Goal: Find specific page/section: Find specific page/section

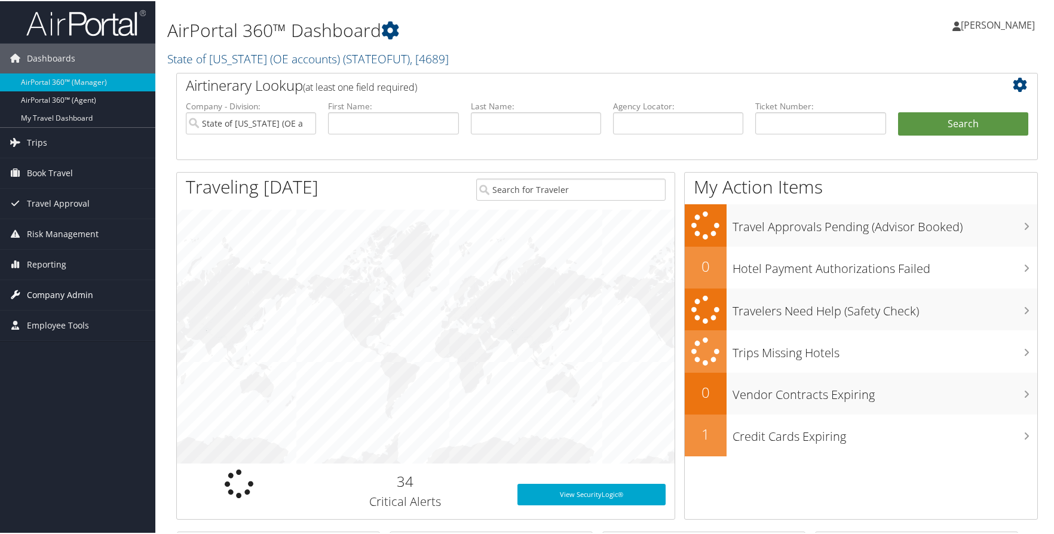
click at [40, 288] on span "Company Admin" at bounding box center [60, 294] width 66 height 30
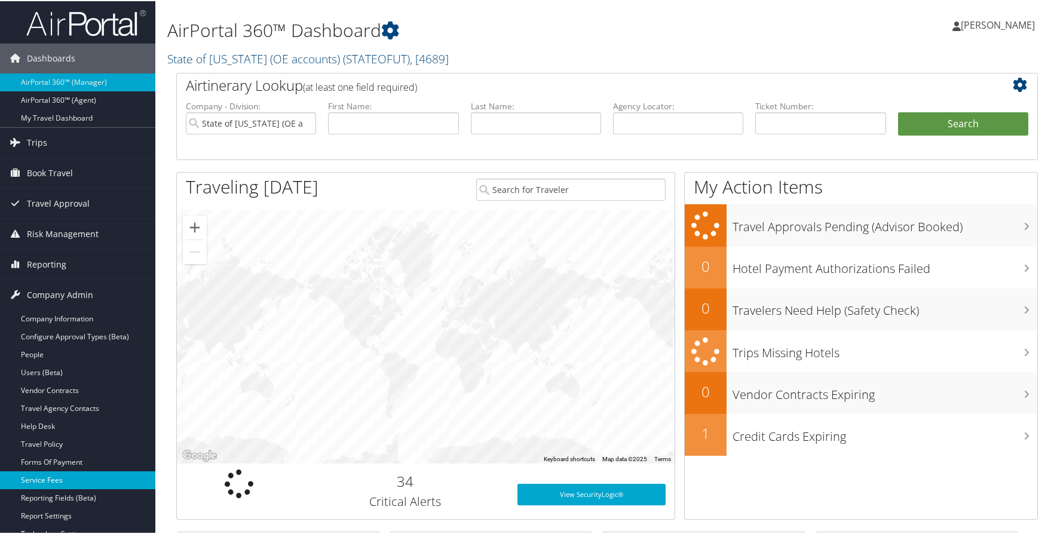
click at [56, 478] on link "Service Fees" at bounding box center [77, 479] width 155 height 18
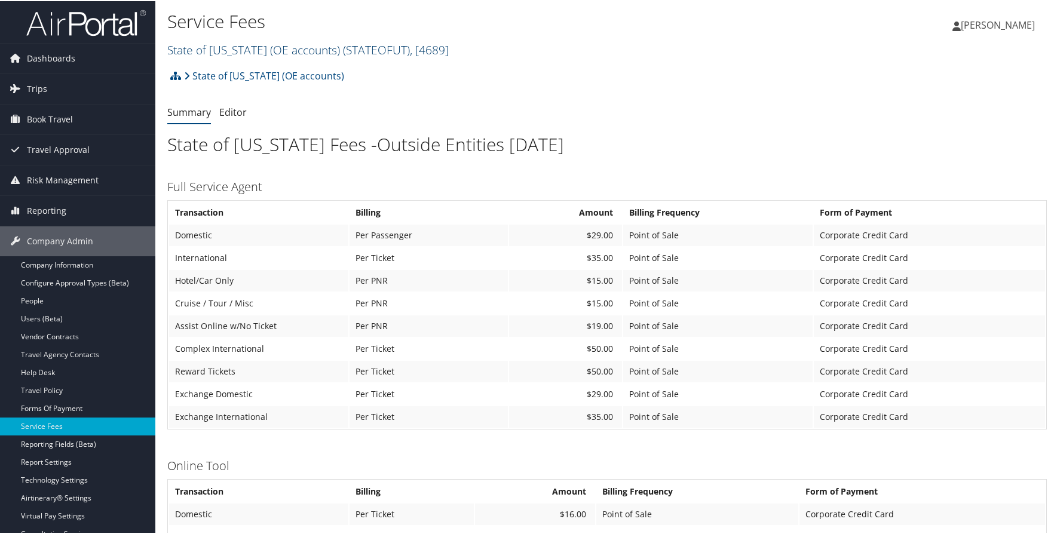
click at [222, 45] on link "State of Utah (OE accounts) ( STATEOFUT ) , [ 4689 ]" at bounding box center [308, 49] width 282 height 16
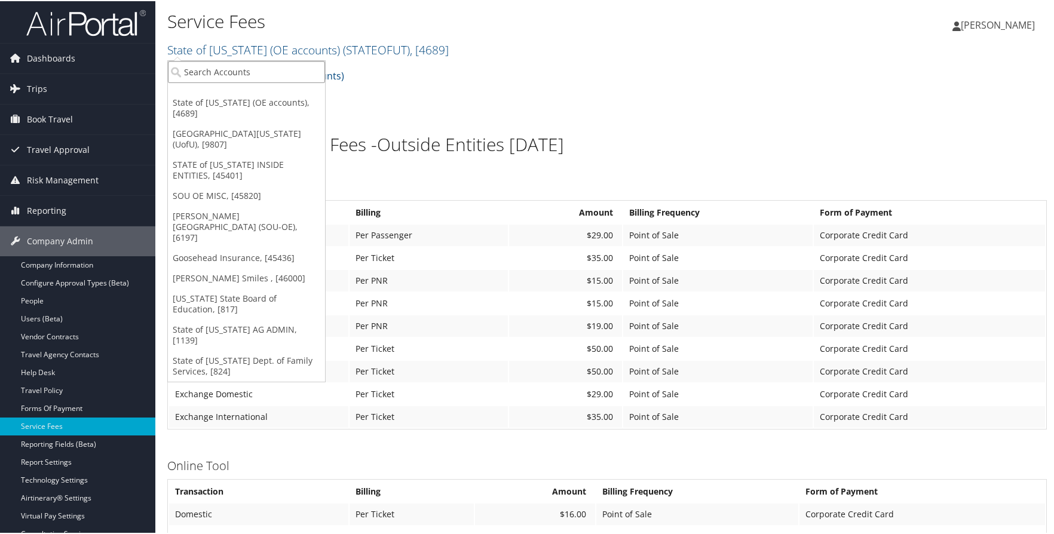
click at [222, 60] on input "search" at bounding box center [246, 71] width 157 height 22
type input "godaddy"
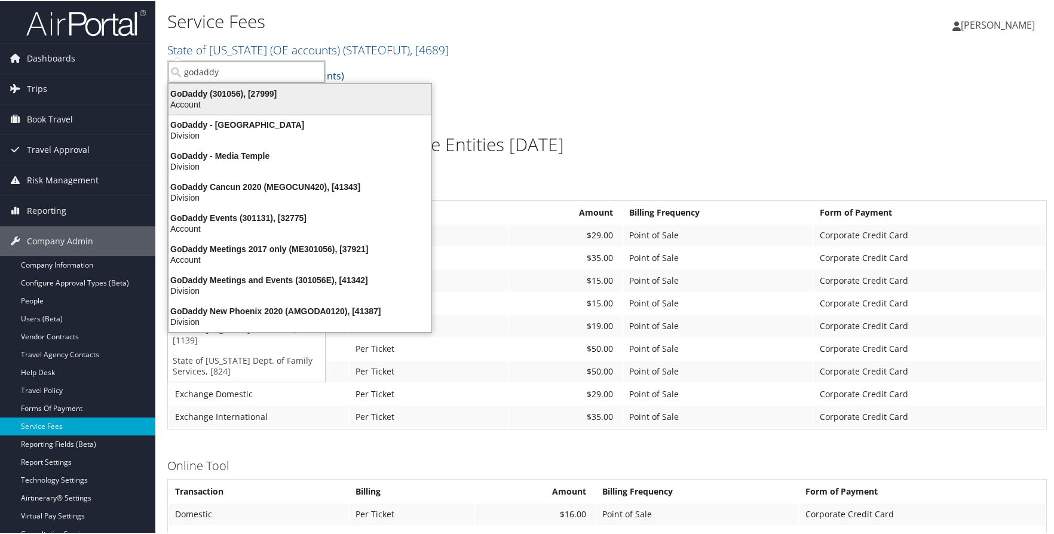
click at [220, 94] on div "GoDaddy (301056), [27999]" at bounding box center [299, 92] width 277 height 11
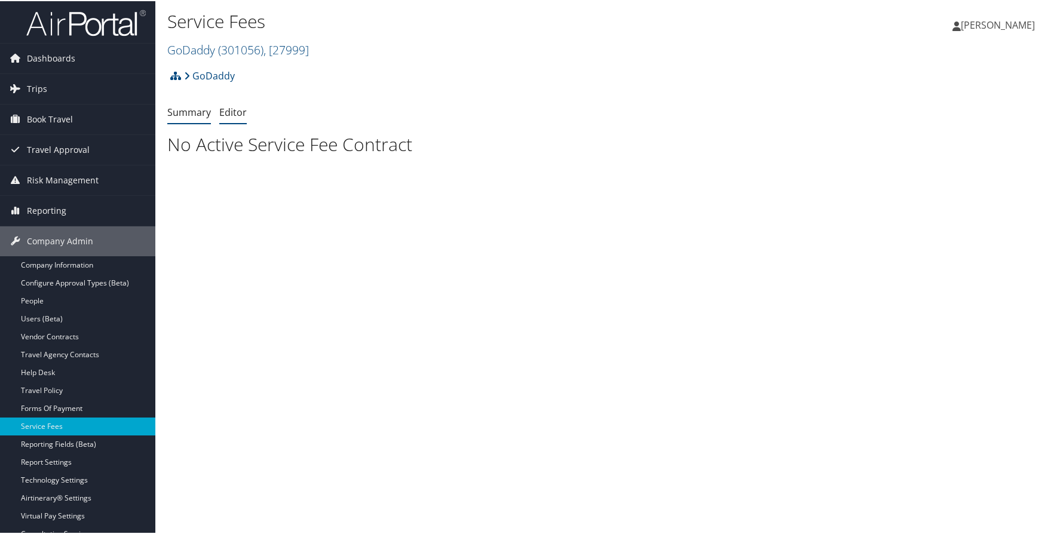
click at [231, 110] on link "Editor" at bounding box center [232, 111] width 27 height 13
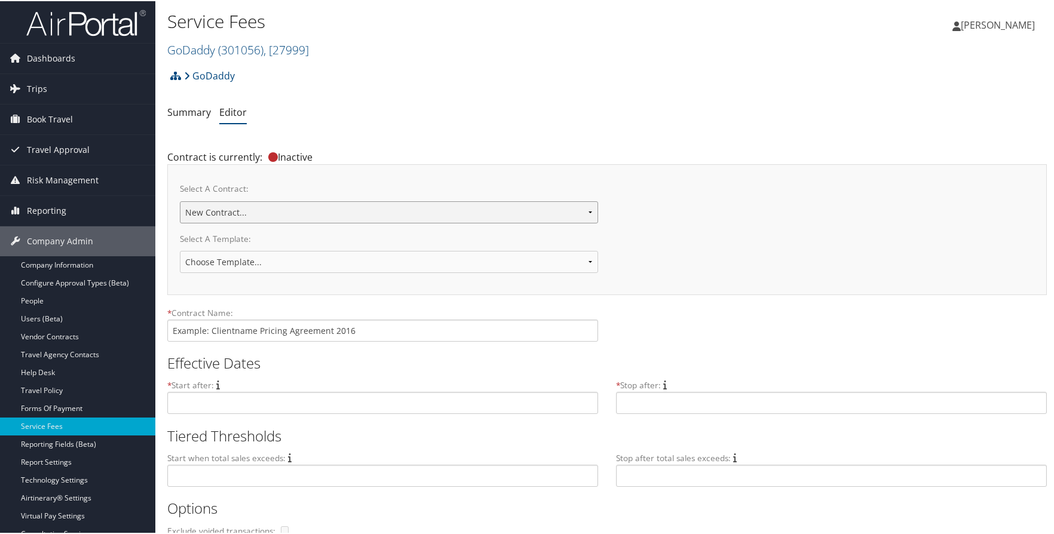
click at [473, 218] on select "GODADDY - OCT 2015 GoDaddy 09012021 New Contract..." at bounding box center [389, 211] width 418 height 22
select select "22305"
click at [180, 200] on select "GODADDY - OCT 2015 GoDaddy 09012021 New Contract..." at bounding box center [389, 211] width 418 height 22
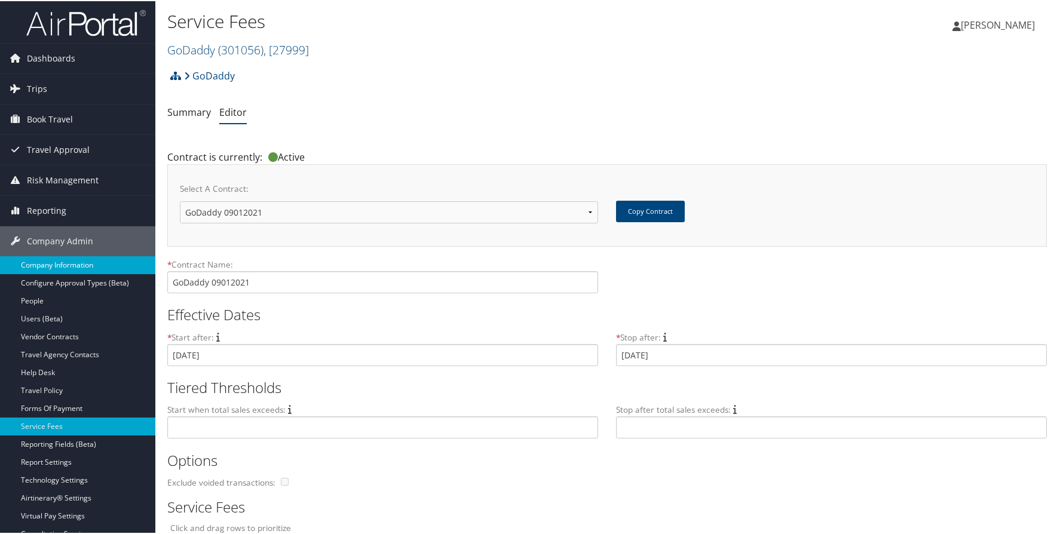
click at [47, 261] on link "Company Information" at bounding box center [77, 264] width 155 height 18
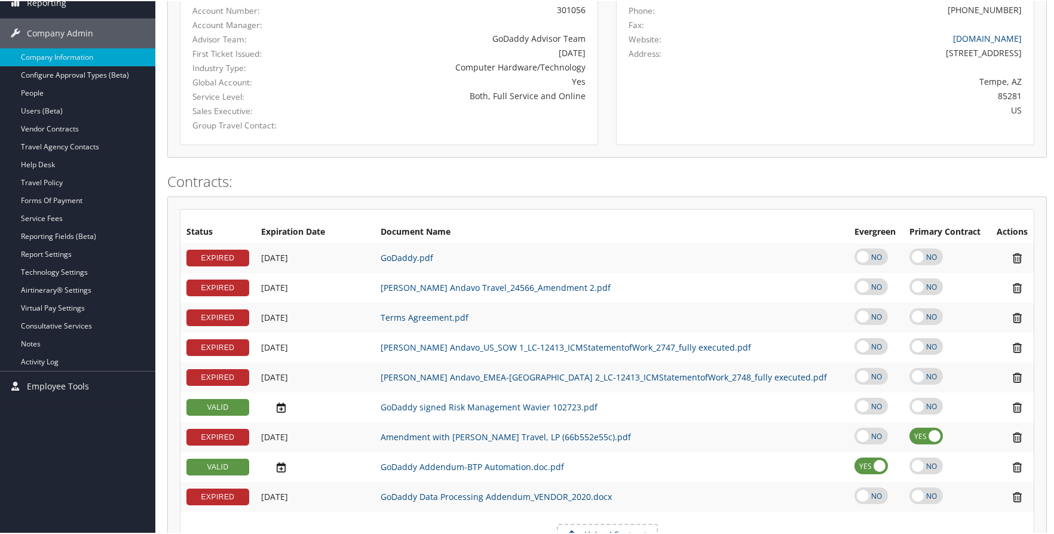
scroll to position [239, 0]
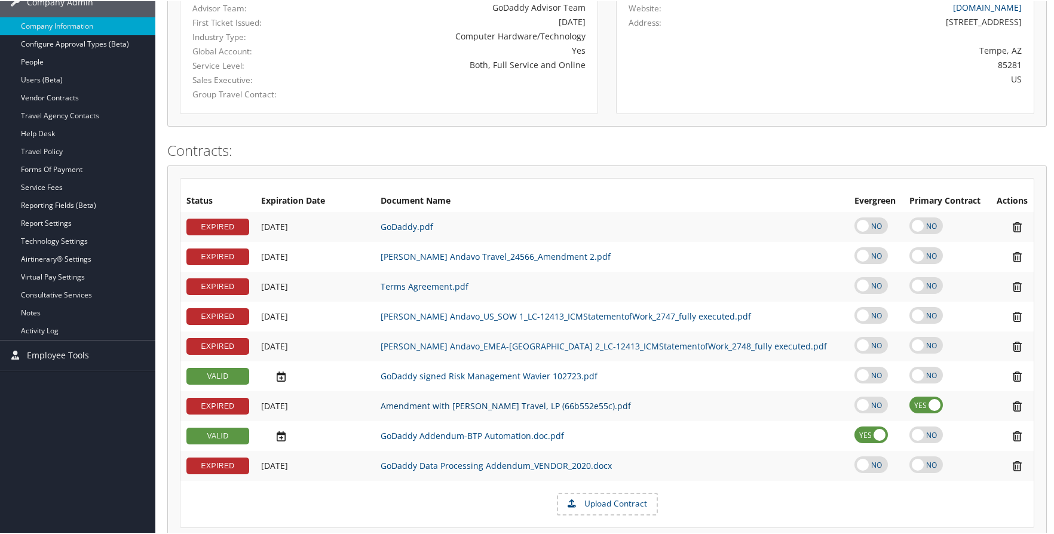
click at [432, 407] on link "Amendment with Christopherson Andavo Travel, LP (66b552e55c).pdf" at bounding box center [506, 404] width 250 height 11
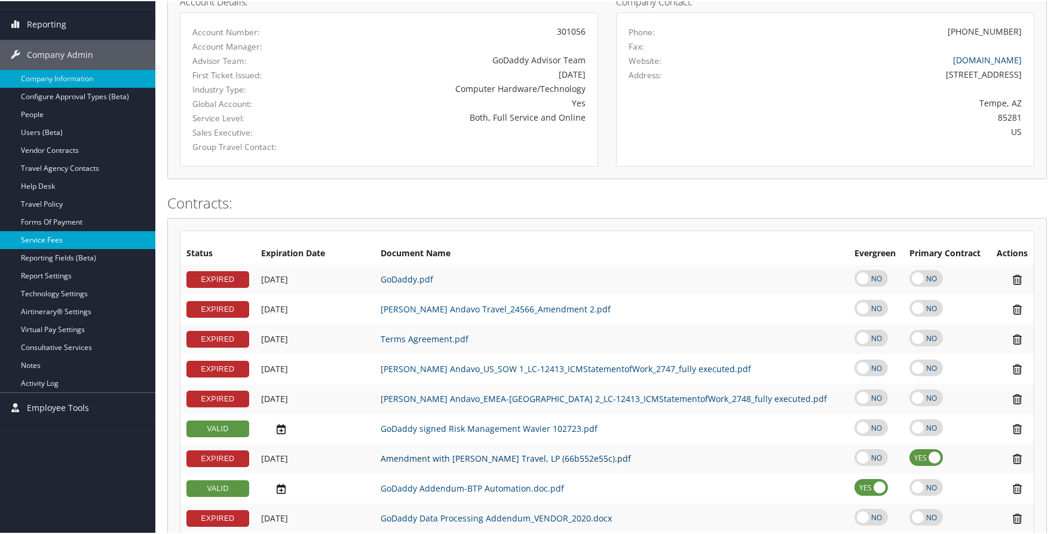
scroll to position [0, 0]
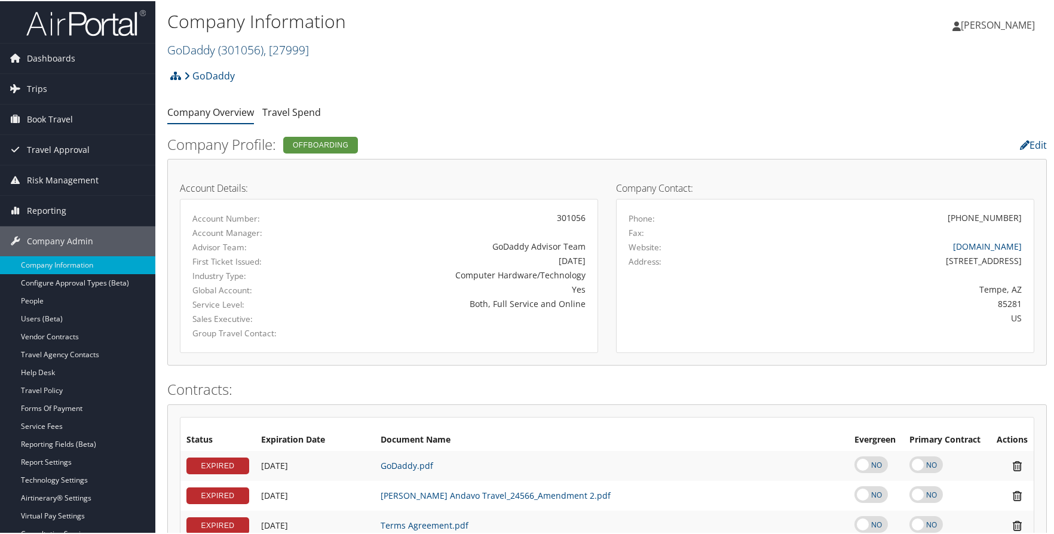
click at [235, 50] on span "( 301056 )" at bounding box center [240, 49] width 45 height 16
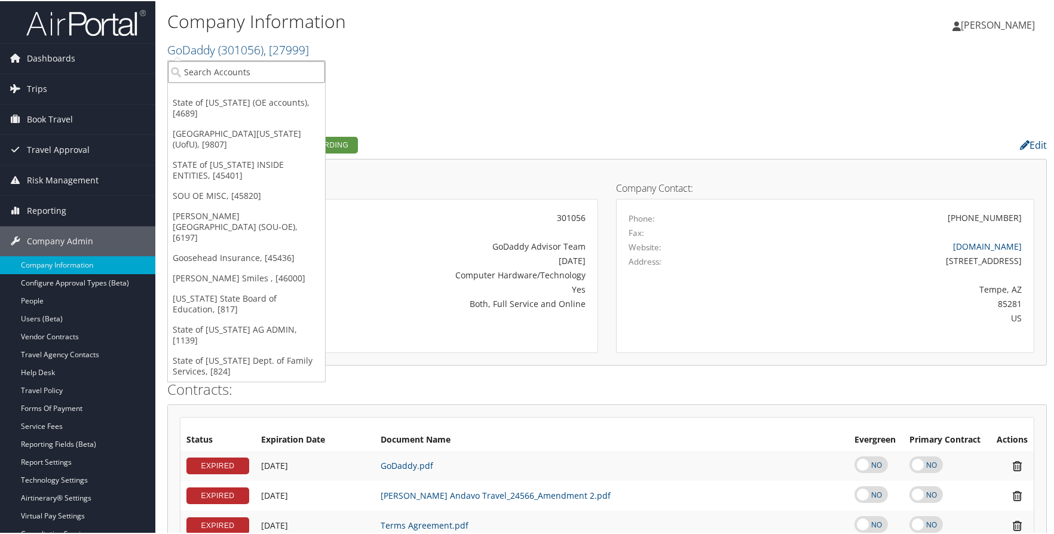
click at [243, 75] on input "search" at bounding box center [246, 71] width 157 height 22
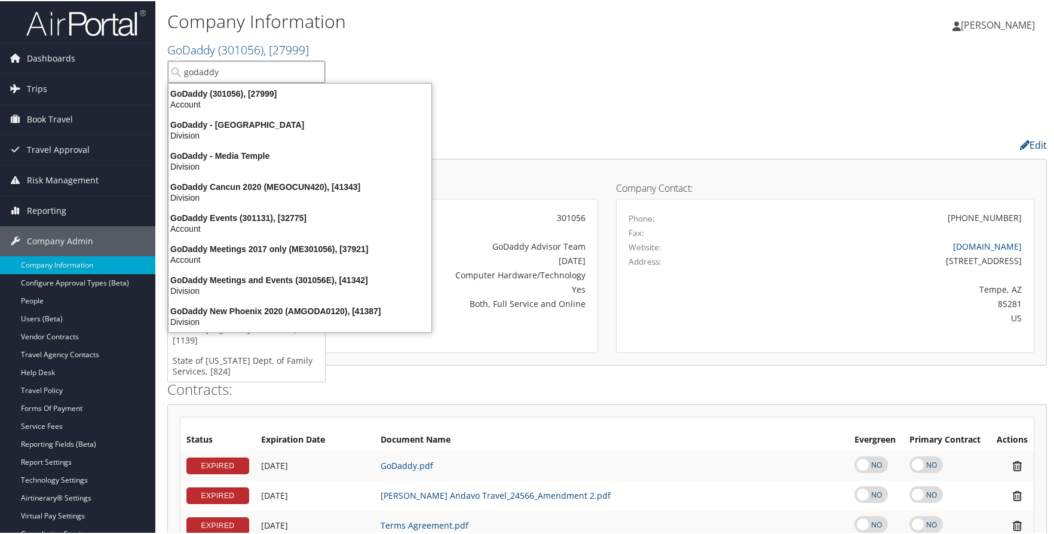
type input "godaddy"
